Goal: Task Accomplishment & Management: Complete application form

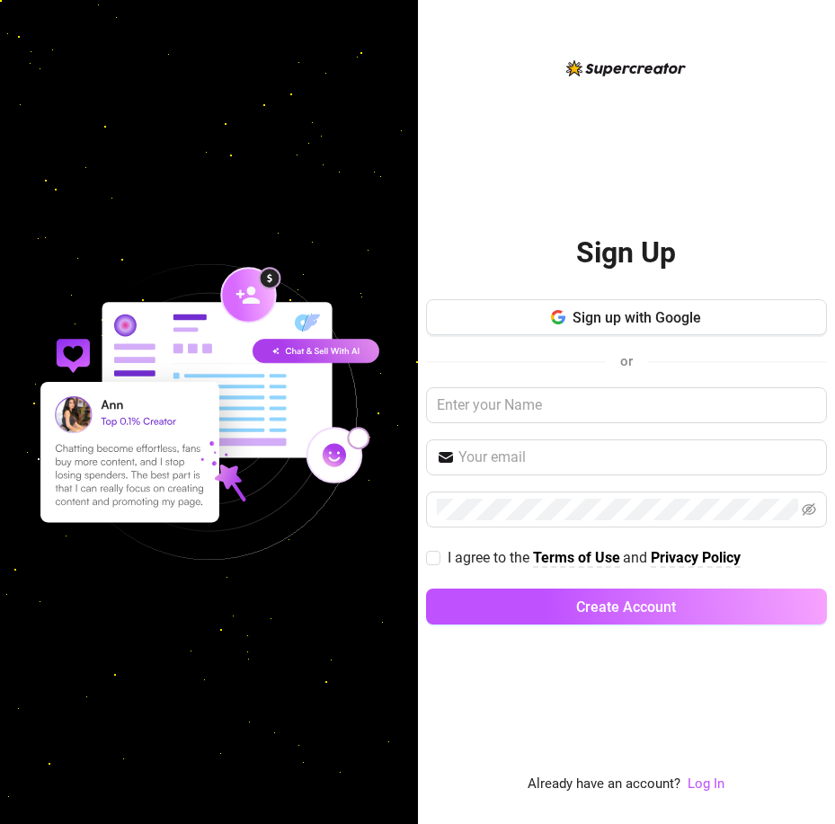
click at [548, 187] on div "Sign Up Sign up with Google or I agree to the Terms of Use and Privacy Policy C…" at bounding box center [626, 427] width 401 height 738
click at [529, 395] on input "text" at bounding box center [626, 405] width 401 height 36
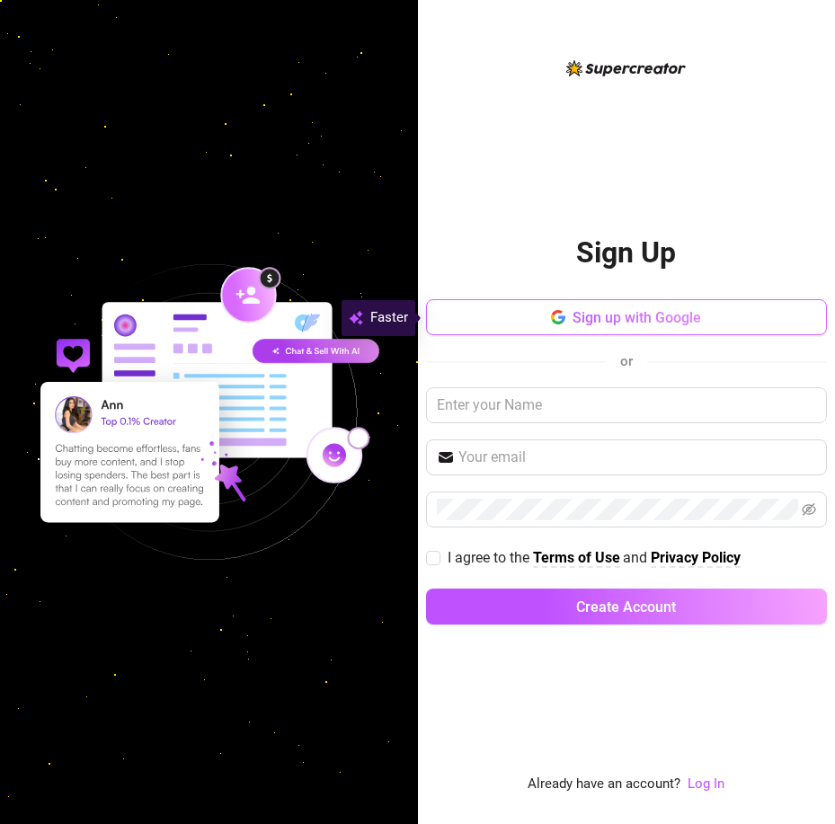
click at [567, 326] on button "Sign up with Google" at bounding box center [626, 317] width 401 height 36
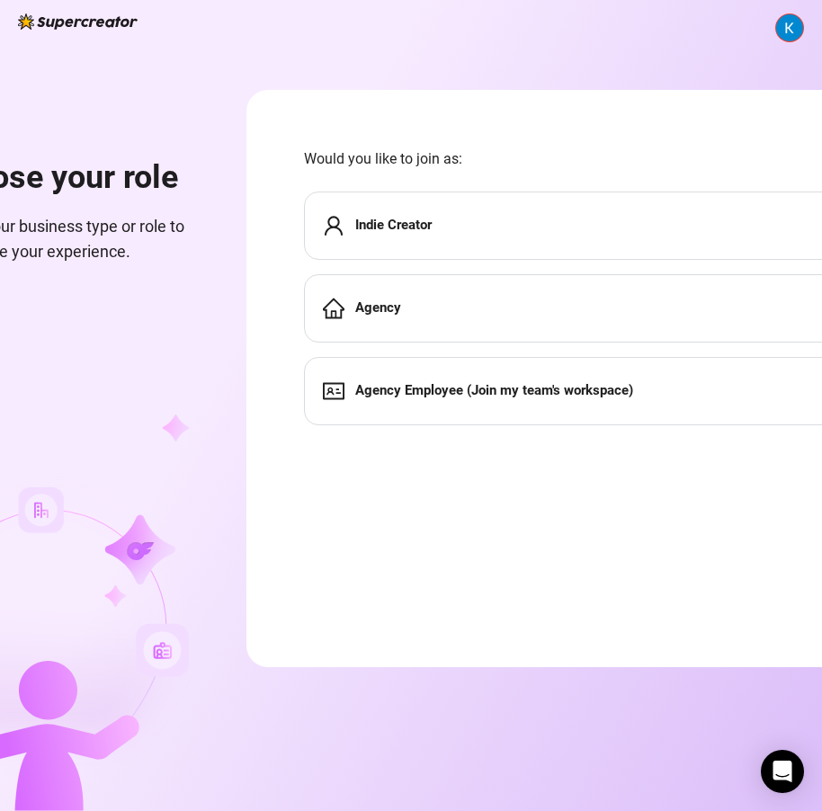
click at [451, 77] on div "Choose your role Define your business type or role to customize your experience…" at bounding box center [411, 405] width 822 height 811
click at [528, 392] on strong "Agency Employee (Join my team's workspace)" at bounding box center [494, 390] width 278 height 16
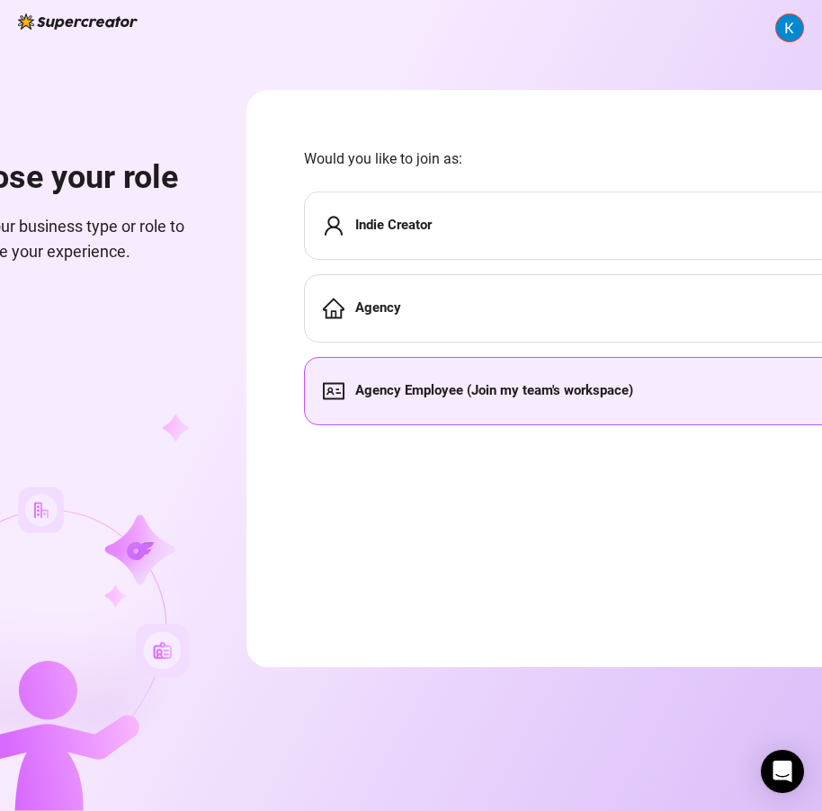
scroll to position [13, 0]
click at [779, 14] on img at bounding box center [789, 27] width 27 height 27
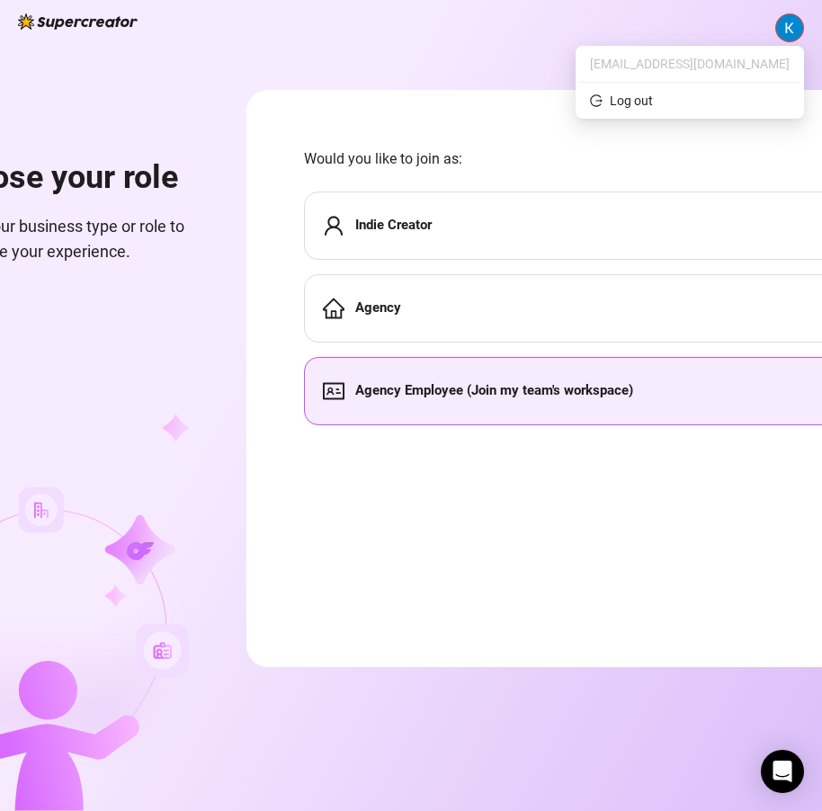
click at [715, 54] on span "deekrishielann@gmail.com" at bounding box center [690, 64] width 200 height 20
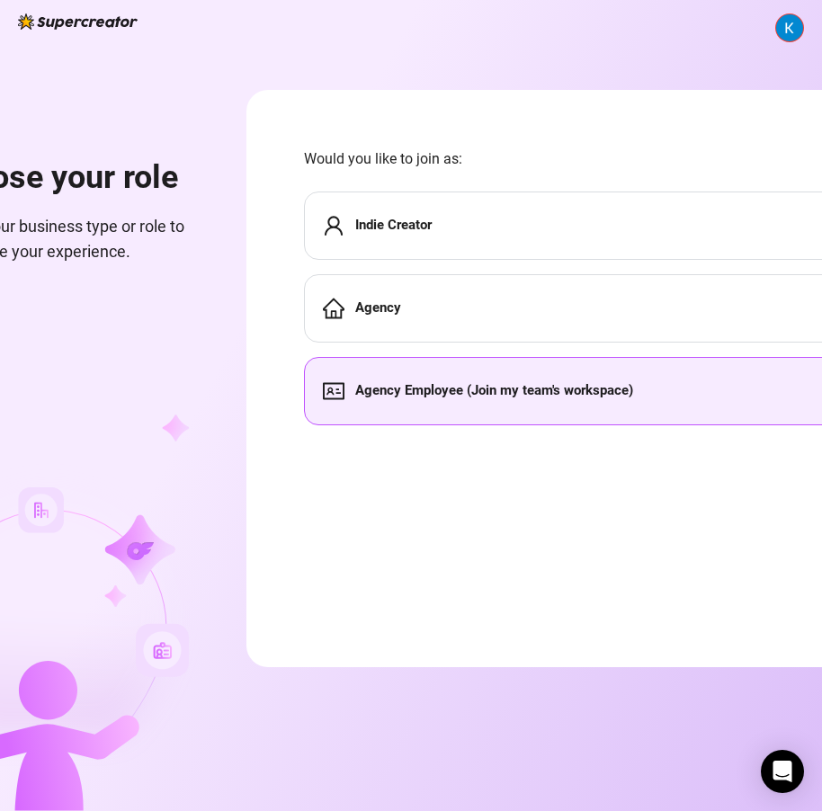
click at [576, 44] on div "Choose your role Define your business type or role to customize your experience…" at bounding box center [411, 405] width 822 height 811
